Goal: Information Seeking & Learning: Check status

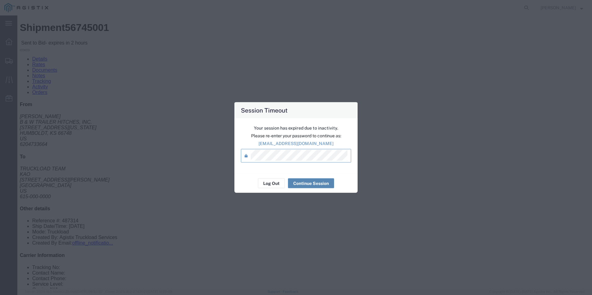
click at [309, 180] on button "Continue Session" at bounding box center [311, 184] width 46 height 10
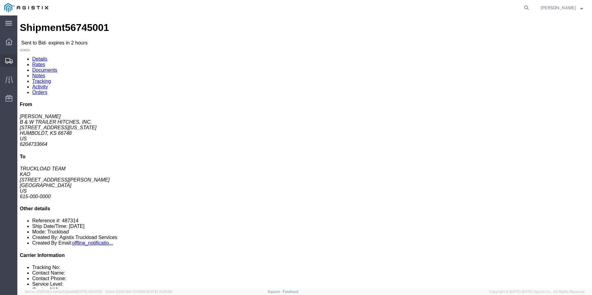
click at [5, 60] on div at bounding box center [8, 60] width 17 height 12
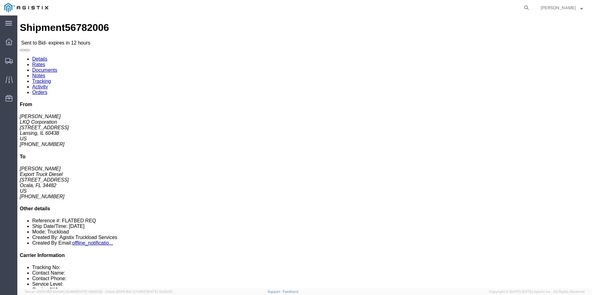
click div "Leg 1 - Truckload Vehicle 1: Flat Bed Number of trucks: 1"
click div "Ship From LKQ Corporation ([PERSON_NAME]) 1810 [STREET_ADDRESS] [PHONE_NUMBER] …"
click div "20 Pallet(s) Standard (Not Stackable) Total weight: 9600.00 LBS Carton count: 0…"
click p "[DATE] 07:30 - [DATE] 16:00"
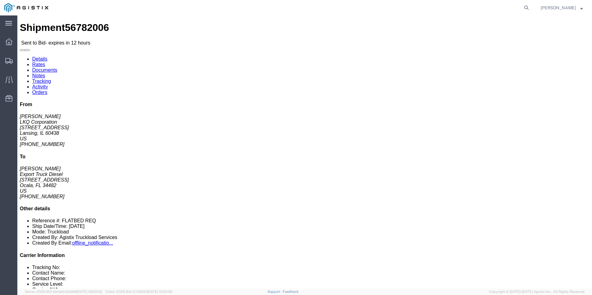
drag, startPoint x: 243, startPoint y: 58, endPoint x: 290, endPoint y: 83, distance: 52.9
click div "Ship From LKQ Corporation ([PERSON_NAME]) 1810 [STREET_ADDRESS] [PHONE_NUMBER] …"
click p "[DATE] 07:30 - [DATE] 16:00"
click div "Leg 1 - Truckload Vehicle 1: Flat Bed Number of trucks: 1"
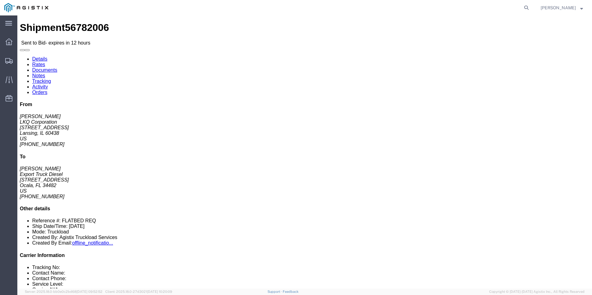
click div "20 Pallet(s) Standard (Not Stackable) Total weight: 9600.00 LBS Carton count: 0…"
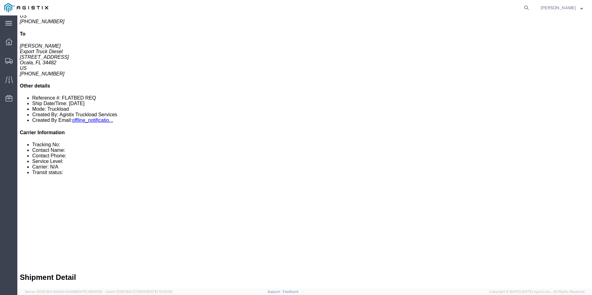
scroll to position [124, 0]
click div "Billing Cost Center: 1810 Freight Out Cost Center Number: 1810-6300-66000-0000 …"
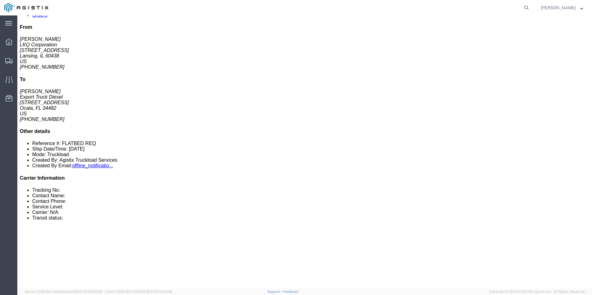
scroll to position [0, 0]
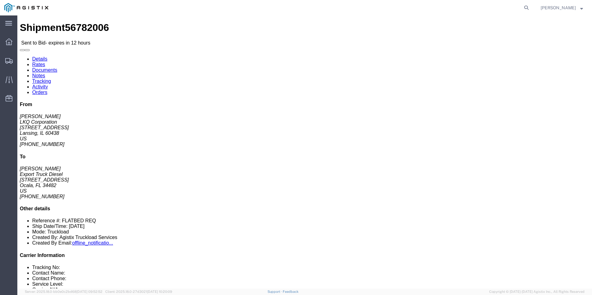
click p "[DATE] 07:30 - [DATE] 16:00"
click div "Ship From LKQ Corporation ([PERSON_NAME]) 1810 [STREET_ADDRESS] [PHONE_NUMBER] …"
click p "[DATE] 09:00 - [DATE] 10:00"
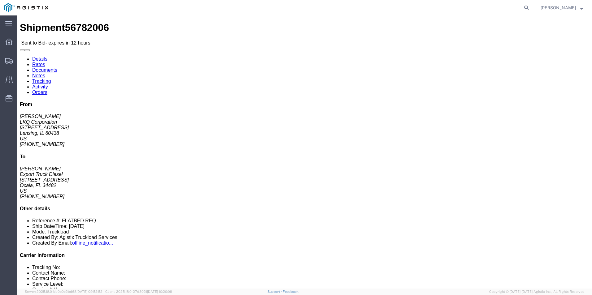
drag, startPoint x: 243, startPoint y: 68, endPoint x: 273, endPoint y: 75, distance: 30.5
click div "Pickup & Delivery Dates [DATE] 07:30 - [DATE] 16:00 [DATE] 09:00 - [DATE] 10:00…"
click address "Export Truck Diesel ([PERSON_NAME]) [STREET_ADDRESS] [PHONE_NUMBER]"
drag, startPoint x: 145, startPoint y: 72, endPoint x: 168, endPoint y: 111, distance: 45.2
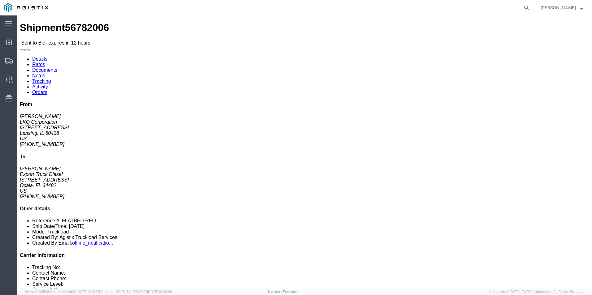
click div "Shipment Detail Ship From LKQ Corporation ([PERSON_NAME]) 1810 [STREET_ADDRESS]…"
click address "LKQ Corporation ([PERSON_NAME]) 1810 [STREET_ADDRESS] [PHONE_NUMBER]"
click address "Export Truck Diesel ([PERSON_NAME]) [STREET_ADDRESS] [PHONE_NUMBER]"
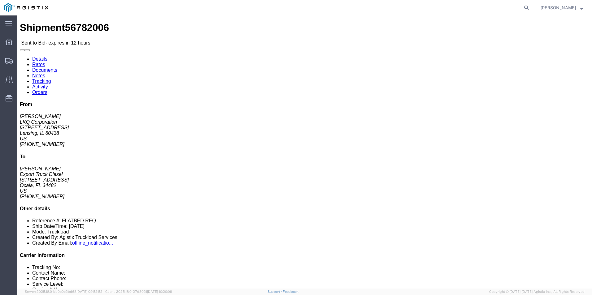
click address "Export Truck Diesel ([PERSON_NAME]) [STREET_ADDRESS] [PHONE_NUMBER]"
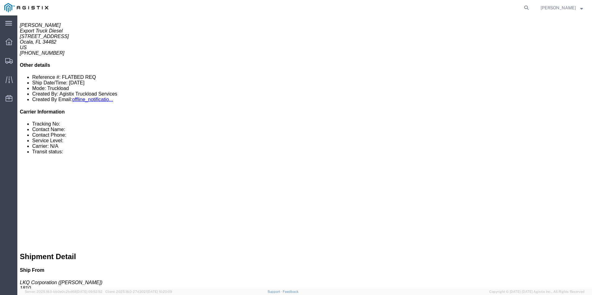
scroll to position [155, 0]
